Goal: Navigation & Orientation: Go to known website

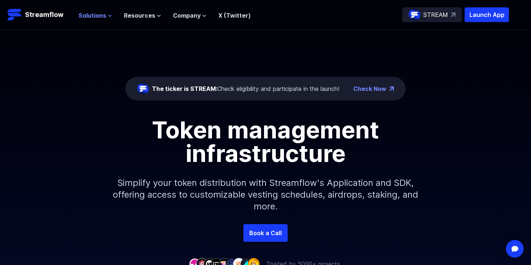
click at [101, 16] on span "Solutions" at bounding box center [92, 15] width 28 height 9
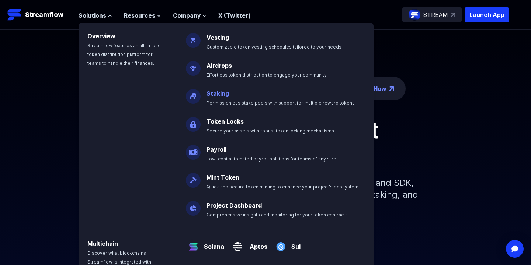
click at [220, 97] on p "Staking Permissionless stake pools with support for multiple reward tokens" at bounding box center [285, 95] width 167 height 24
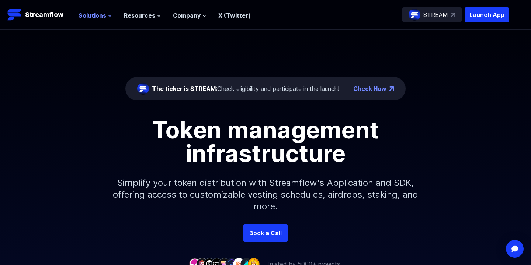
click at [97, 15] on span "Solutions" at bounding box center [92, 15] width 28 height 9
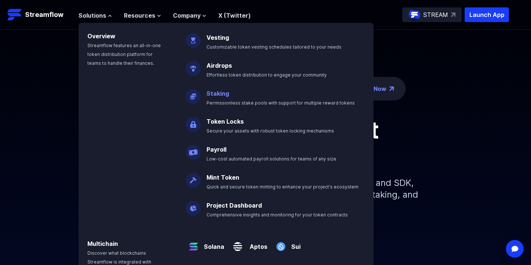
click at [217, 94] on link "Staking" at bounding box center [217, 93] width 22 height 7
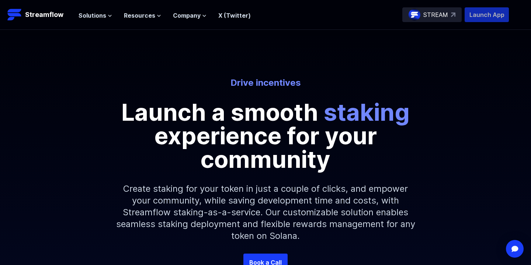
click at [478, 15] on p "Launch App" at bounding box center [486, 14] width 44 height 15
